Goal: Task Accomplishment & Management: Complete application form

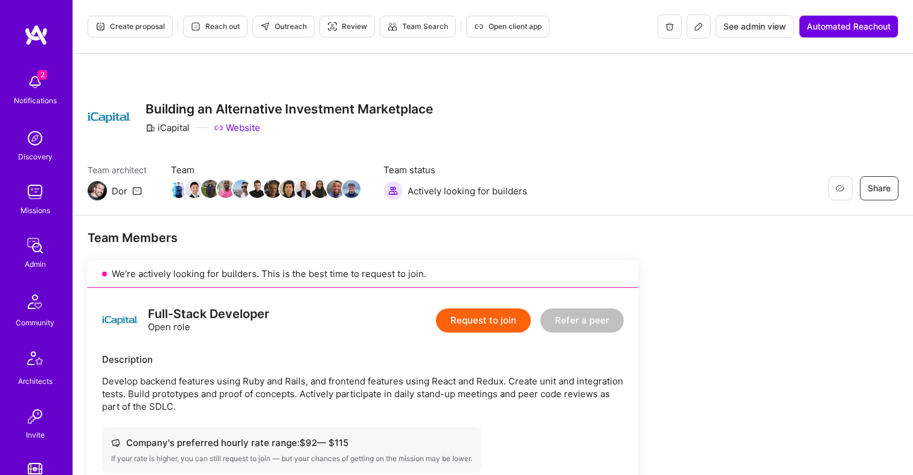
scroll to position [30, 0]
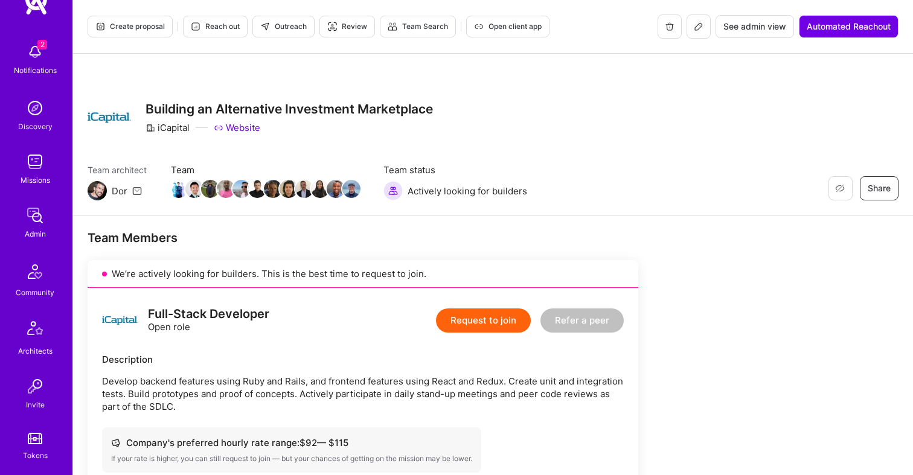
click at [32, 158] on img at bounding box center [35, 162] width 24 height 24
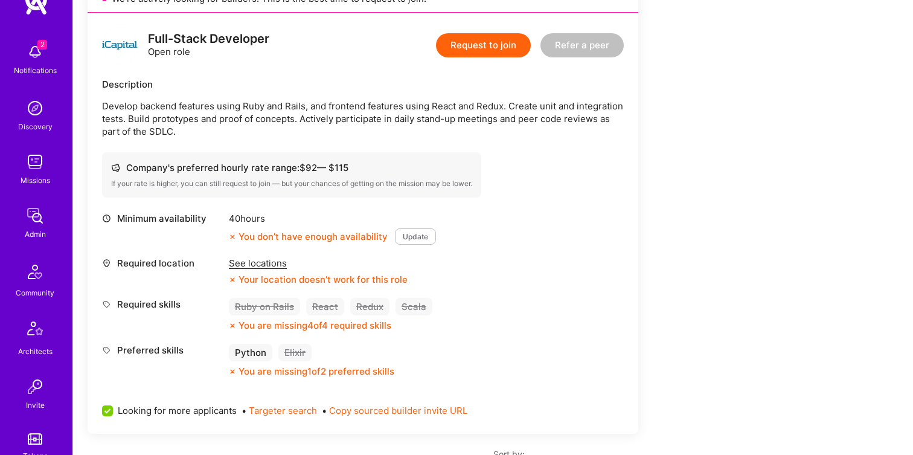
scroll to position [269, 0]
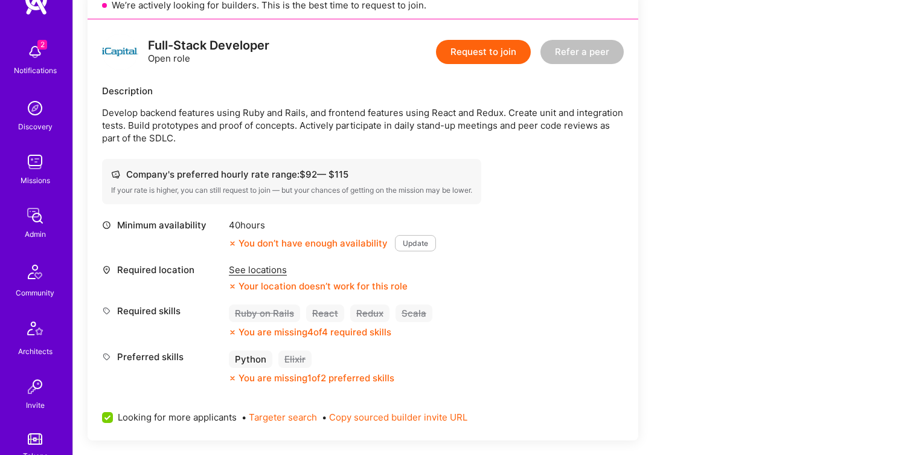
click at [251, 273] on div "See locations" at bounding box center [318, 269] width 179 height 13
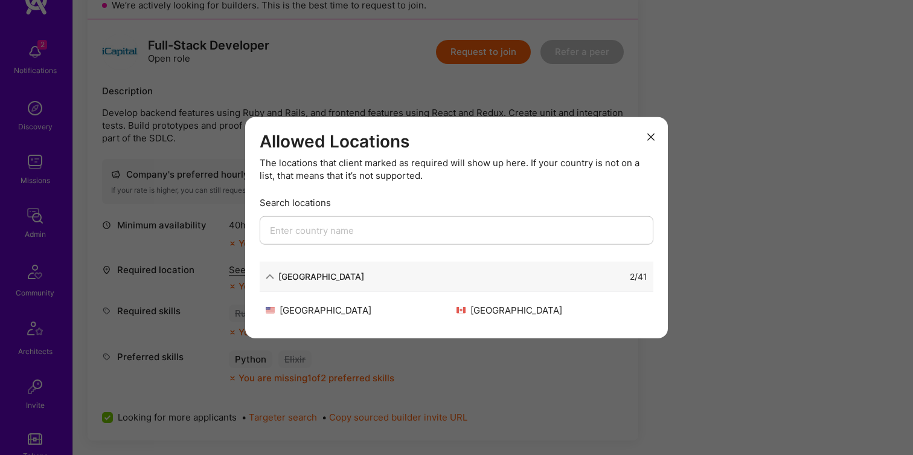
click at [331, 83] on div "Allowed Locations The locations that client marked as required will show up her…" at bounding box center [456, 227] width 913 height 455
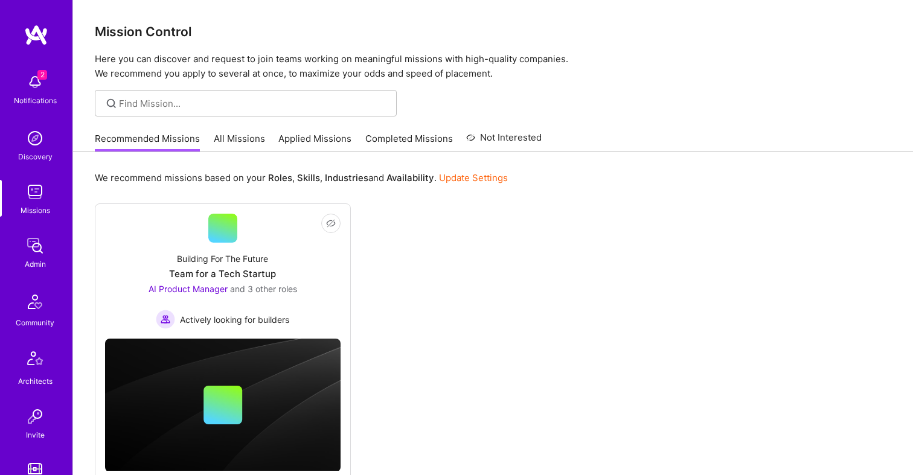
click at [20, 139] on link "Discovery" at bounding box center [35, 144] width 75 height 37
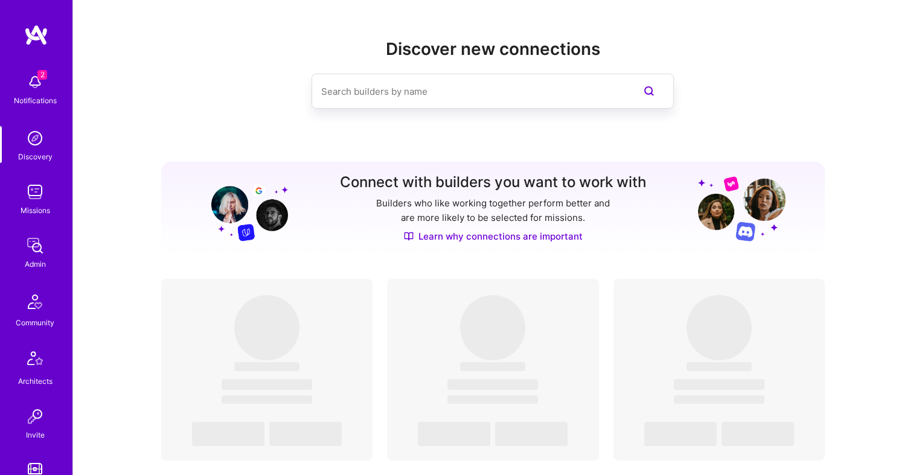
click at [39, 202] on img at bounding box center [35, 192] width 24 height 24
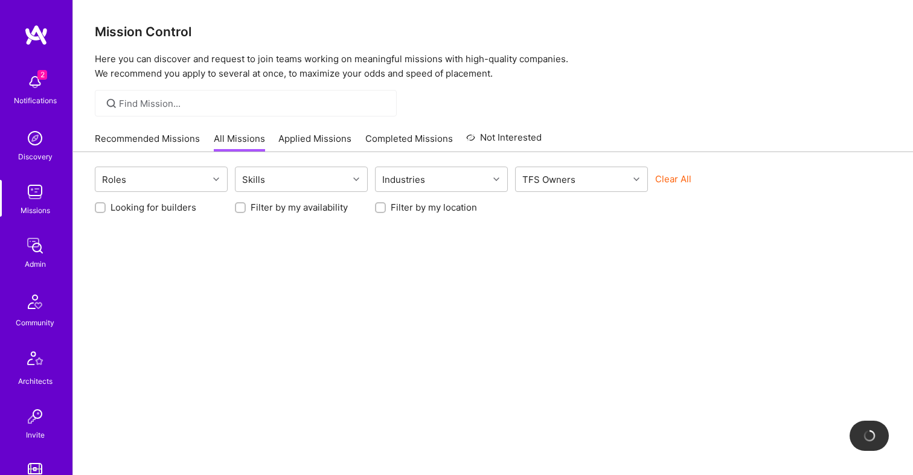
click at [186, 134] on link "Recommended Missions" at bounding box center [147, 142] width 105 height 20
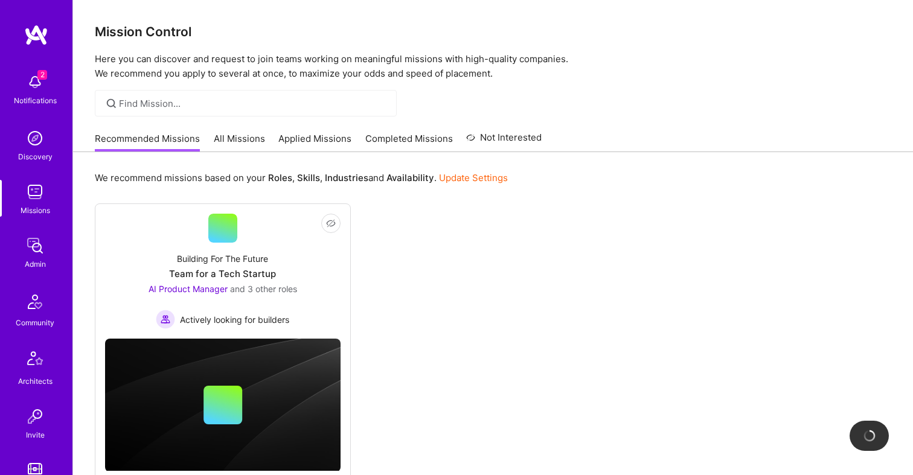
click at [230, 136] on link "All Missions" at bounding box center [239, 142] width 51 height 20
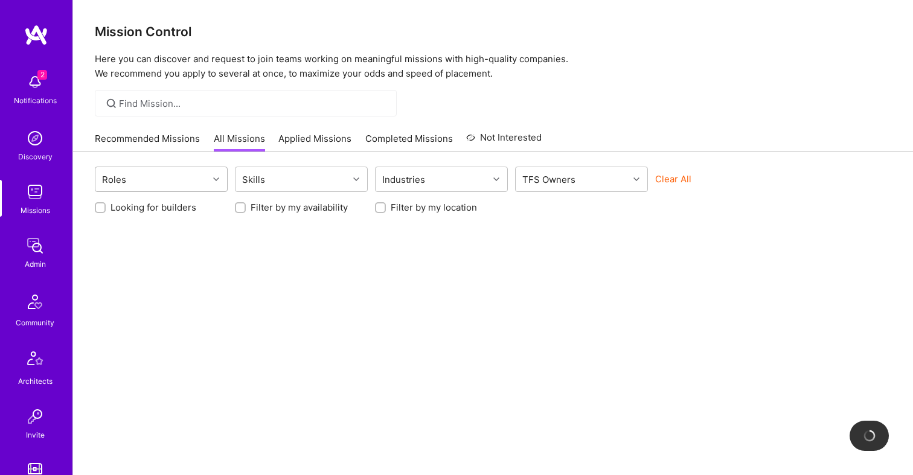
click at [176, 188] on div "Roles" at bounding box center [151, 179] width 113 height 24
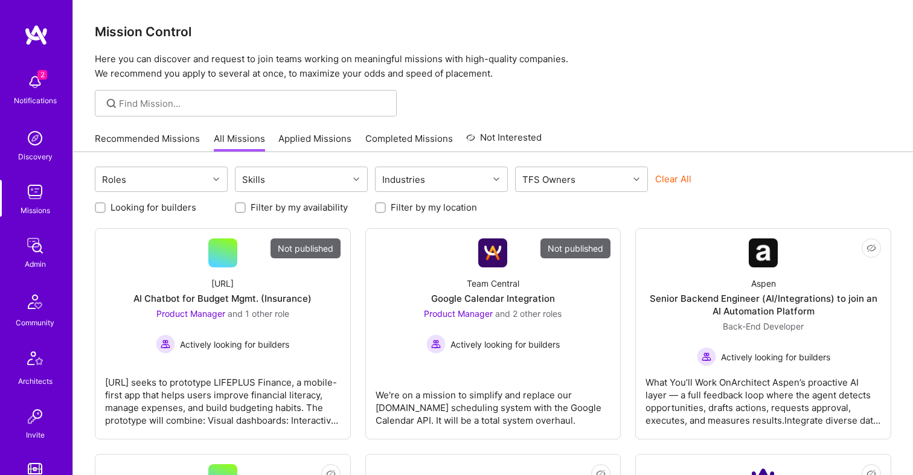
click at [198, 95] on div at bounding box center [246, 103] width 302 height 27
click at [169, 100] on input at bounding box center [253, 103] width 269 height 13
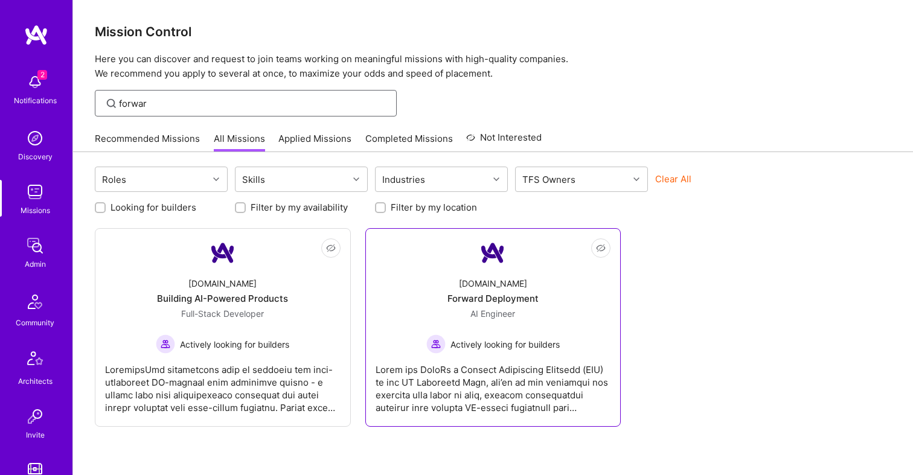
type input "forwar"
click at [442, 277] on div "A.Team Forward Deployment AI Engineer Actively looking for builders" at bounding box center [494, 311] width 236 height 86
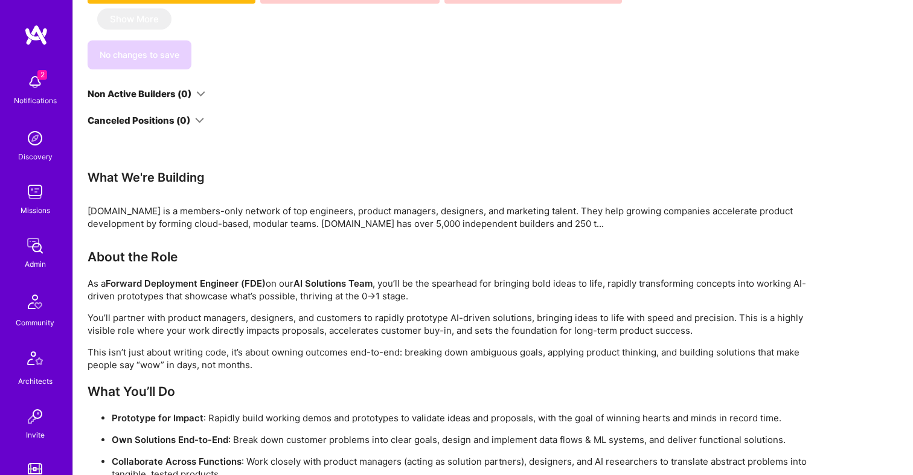
scroll to position [986, 0]
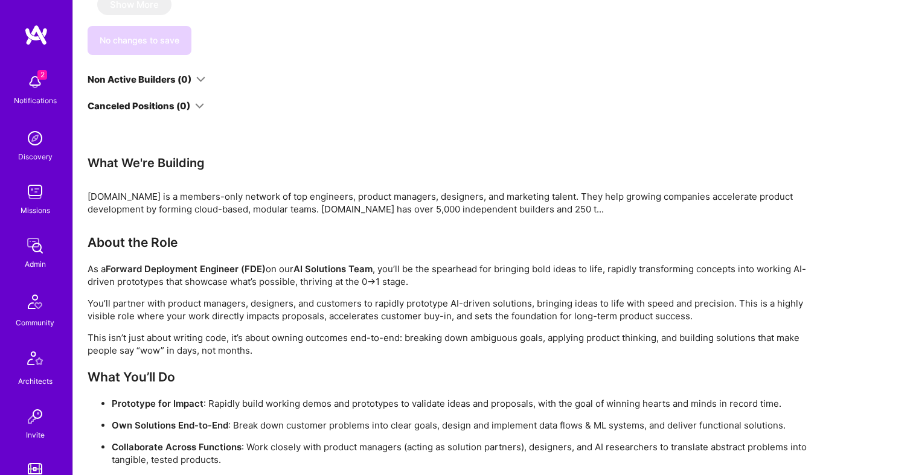
click at [99, 171] on div "What We're Building" at bounding box center [450, 163] width 725 height 16
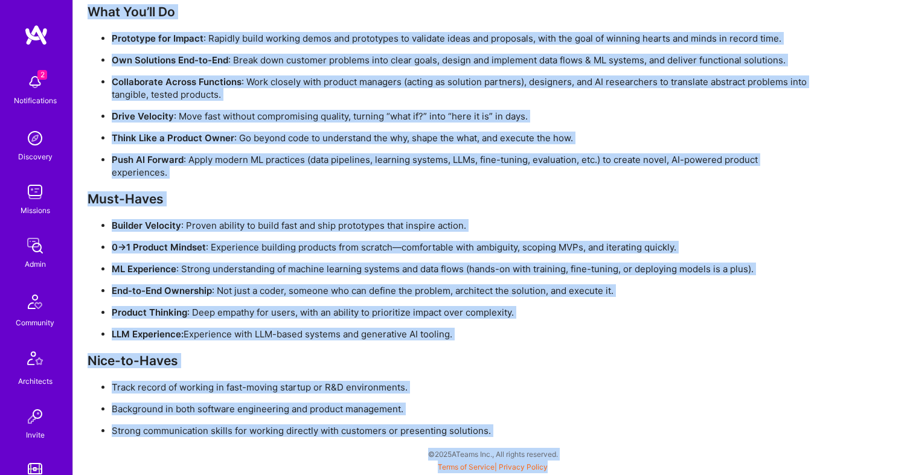
scroll to position [1381, 0]
drag, startPoint x: 88, startPoint y: 195, endPoint x: 497, endPoint y: 438, distance: 475.9
copy div "What We're Building A.Team is a members-only network of top engineers, product …"
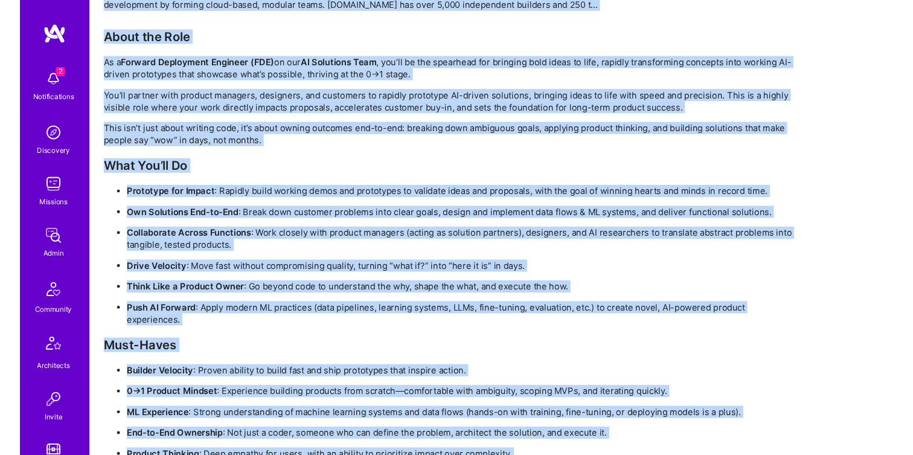
scroll to position [1237, 0]
